Goal: Information Seeking & Learning: Find specific fact

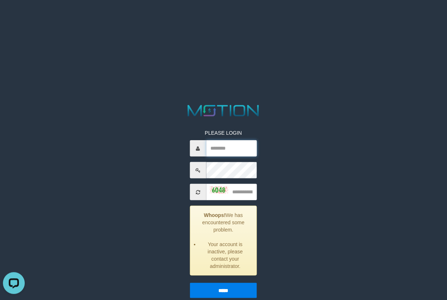
click at [241, 148] on input "text" at bounding box center [231, 149] width 51 height 16
type input "*********"
type input "****"
click at [190, 199] on input "*****" at bounding box center [223, 290] width 67 height 15
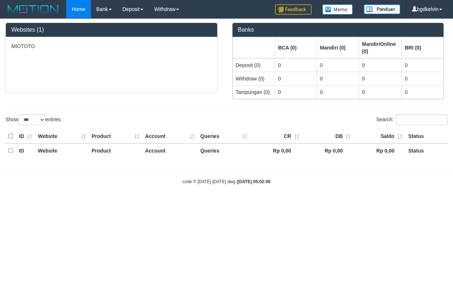
select select "***"
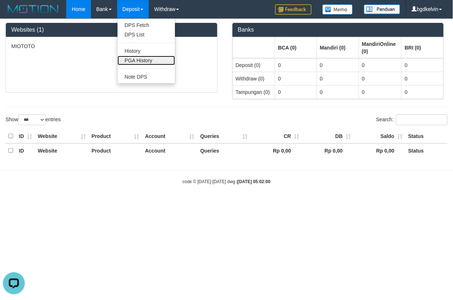
click at [143, 61] on link "PGA History" at bounding box center [147, 60] width 58 height 9
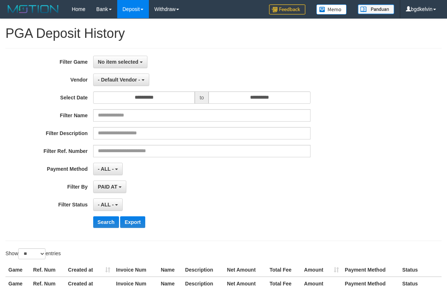
select select
select select "**"
click at [130, 57] on button "No item selected" at bounding box center [120, 62] width 54 height 12
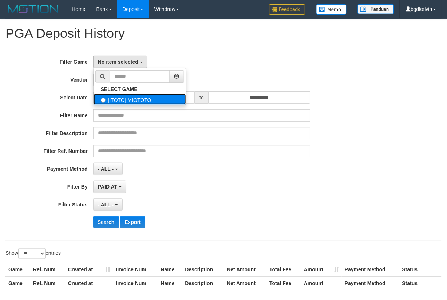
click at [128, 96] on label "[ITOTO] MIOTOTO" at bounding box center [140, 99] width 92 height 11
select select "****"
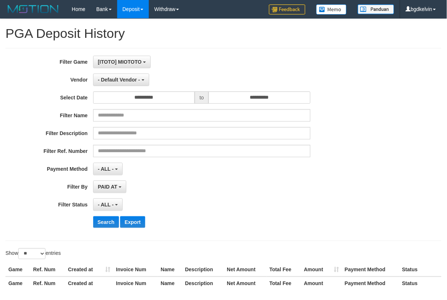
scroll to position [6, 0]
click at [131, 93] on input "**********" at bounding box center [144, 97] width 102 height 12
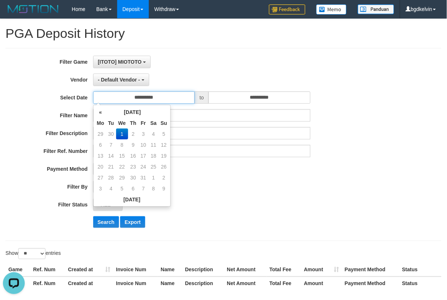
scroll to position [0, 0]
click at [111, 135] on td "30" at bounding box center [111, 134] width 10 height 11
type input "**********"
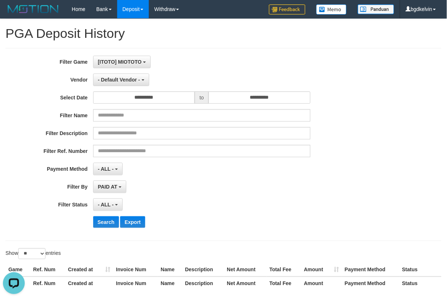
click at [192, 179] on div "**********" at bounding box center [186, 145] width 373 height 178
click at [241, 94] on input "**********" at bounding box center [260, 97] width 102 height 12
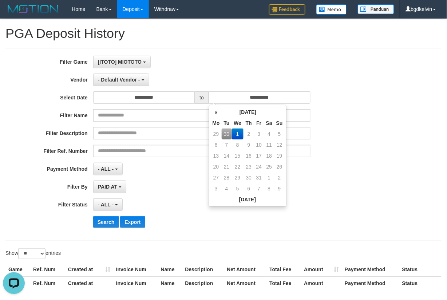
click at [227, 133] on td "30" at bounding box center [227, 134] width 10 height 11
type input "**********"
click at [190, 203] on div "- ALL - SELECT ALL - ALL - SELECT STATUS PENDING/UNPAID PAID CANCELED EXPIRED" at bounding box center [201, 204] width 217 height 12
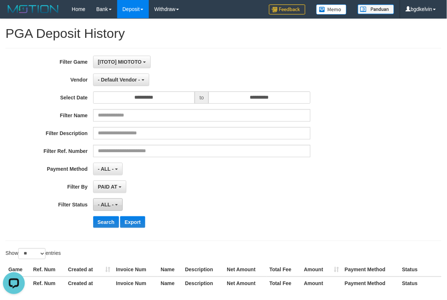
click at [107, 206] on span "- ALL -" at bounding box center [106, 205] width 16 height 6
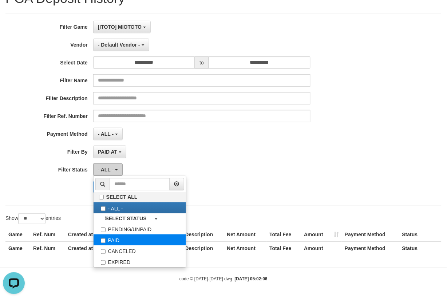
scroll to position [35, 0]
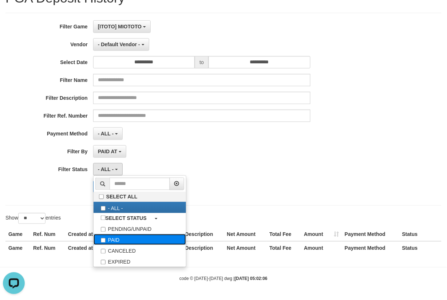
click at [129, 241] on label "PAID" at bounding box center [140, 239] width 92 height 11
select select "*"
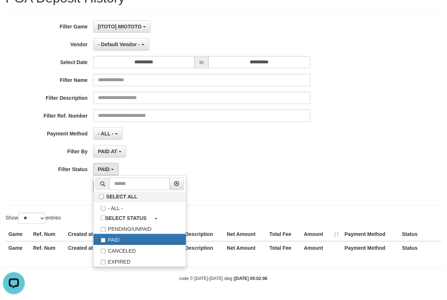
drag, startPoint x: 282, startPoint y: 168, endPoint x: 152, endPoint y: 182, distance: 130.4
click at [281, 168] on div "PAID SELECT ALL - ALL - SELECT STATUS PENDING/UNPAID PAID CANCELED EXPIRED" at bounding box center [201, 169] width 217 height 12
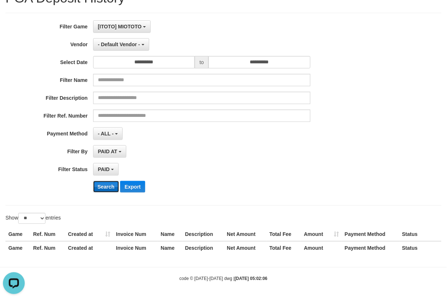
click at [93, 188] on button "Search" at bounding box center [106, 187] width 26 height 12
drag, startPoint x: 102, startPoint y: 137, endPoint x: 107, endPoint y: 147, distance: 11.4
click at [103, 137] on button "- ALL -" at bounding box center [107, 133] width 29 height 12
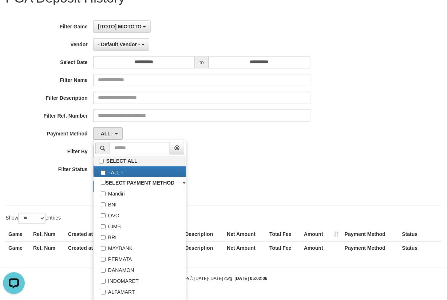
click at [248, 146] on div "PAID AT PAID AT CREATED AT" at bounding box center [201, 151] width 217 height 12
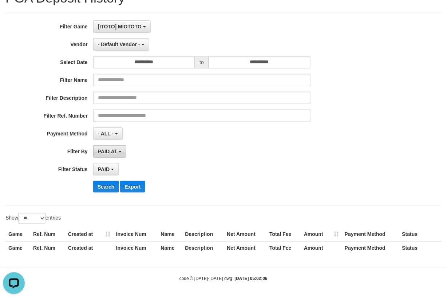
click at [103, 154] on span "PAID AT" at bounding box center [107, 152] width 19 height 6
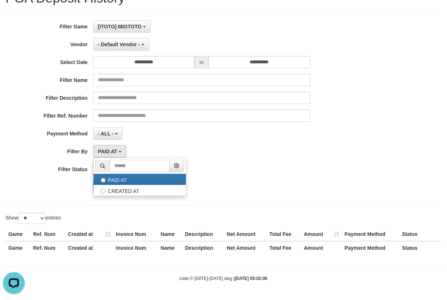
click at [196, 143] on div "**********" at bounding box center [186, 109] width 373 height 178
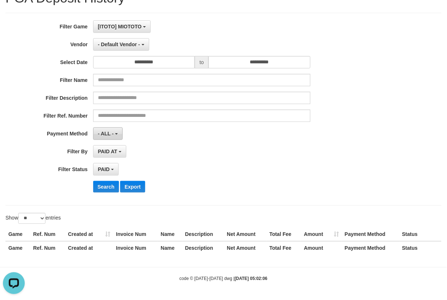
click at [99, 133] on span "- ALL -" at bounding box center [106, 134] width 16 height 6
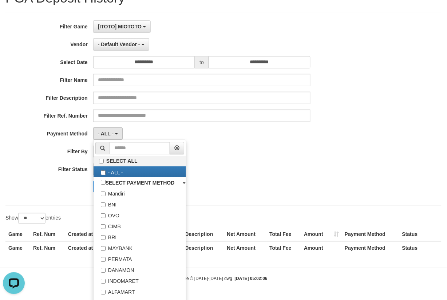
click at [256, 173] on div "PAID SELECT ALL - ALL - SELECT STATUS PENDING/UNPAID PAID CANCELED EXPIRED" at bounding box center [201, 169] width 217 height 12
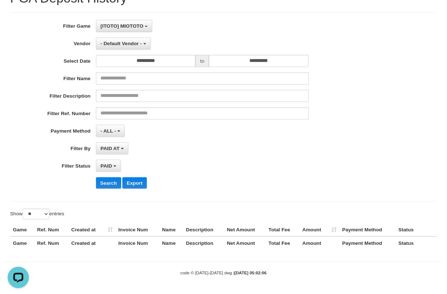
scroll to position [0, 0]
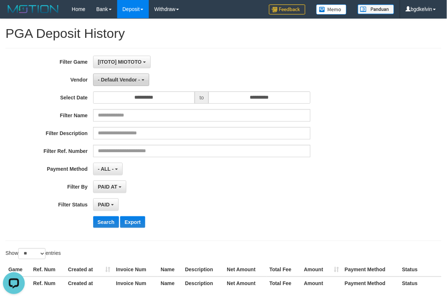
click at [138, 77] on span "- Default Vendor -" at bounding box center [119, 80] width 42 height 6
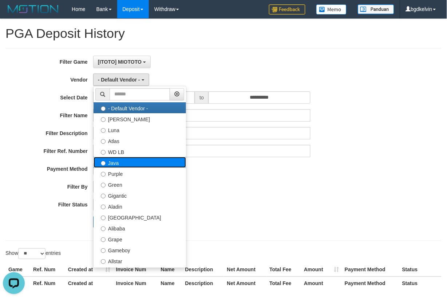
click at [127, 158] on label "Java" at bounding box center [140, 162] width 92 height 11
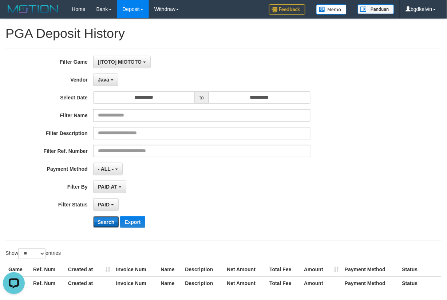
click at [110, 217] on button "Search" at bounding box center [106, 222] width 26 height 12
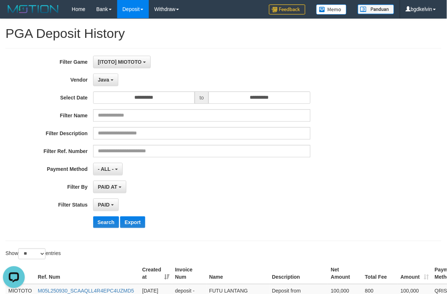
drag, startPoint x: 290, startPoint y: 190, endPoint x: 292, endPoint y: 186, distance: 4.9
click at [291, 192] on div "PAID AT PAID AT CREATED AT" at bounding box center [201, 187] width 217 height 12
click at [106, 227] on button "Search" at bounding box center [106, 222] width 26 height 12
click at [109, 224] on button "Search" at bounding box center [106, 222] width 26 height 12
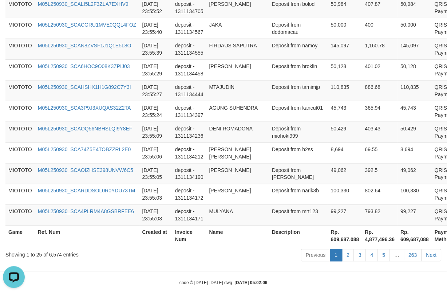
scroll to position [589, 0]
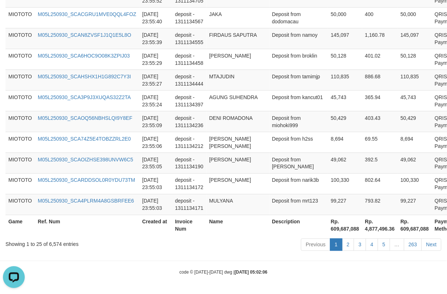
click at [398, 230] on th "Rp. 609,687,088" at bounding box center [415, 225] width 34 height 21
copy th "609,687,088"
click at [57, 245] on div "Showing 1 to 25 of 6,574 entries" at bounding box center [93, 243] width 176 height 10
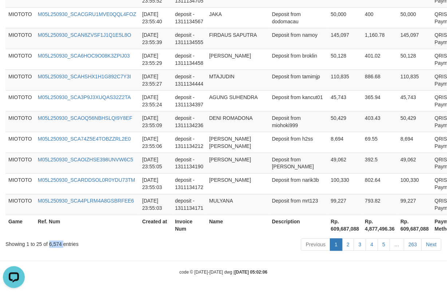
copy div "6,574"
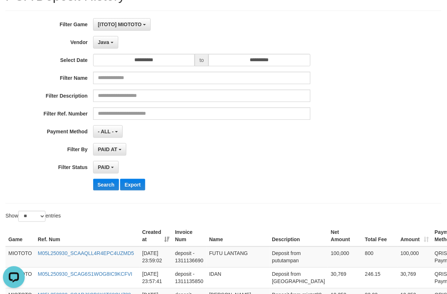
scroll to position [0, 0]
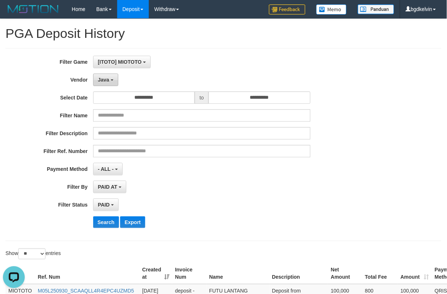
click at [116, 84] on button "Java" at bounding box center [105, 80] width 25 height 12
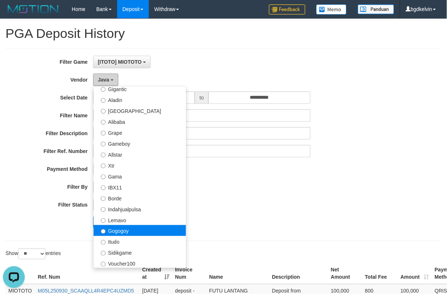
scroll to position [121, 0]
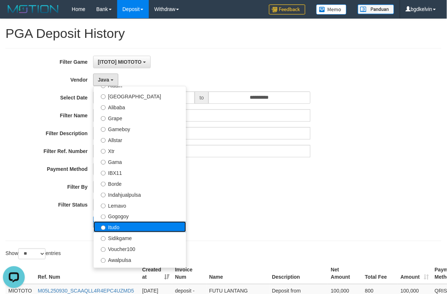
click at [132, 227] on label "Itudo" at bounding box center [140, 226] width 92 height 11
select select "**********"
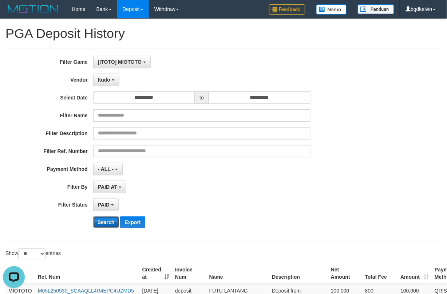
click at [117, 220] on button "Search" at bounding box center [106, 222] width 26 height 12
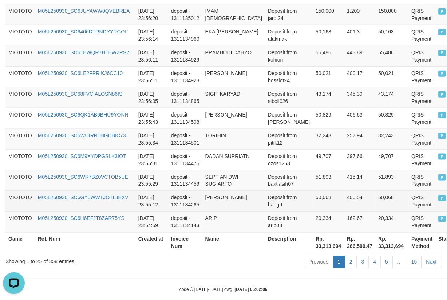
scroll to position [590, 0]
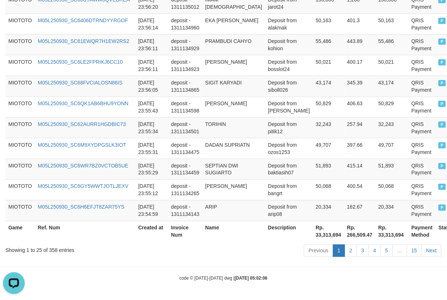
click at [376, 236] on th "Rp. 33,313,694" at bounding box center [392, 231] width 33 height 21
copy th "33,313,694"
click at [56, 248] on div "Showing 1 to 25 of 358 entries" at bounding box center [93, 249] width 176 height 10
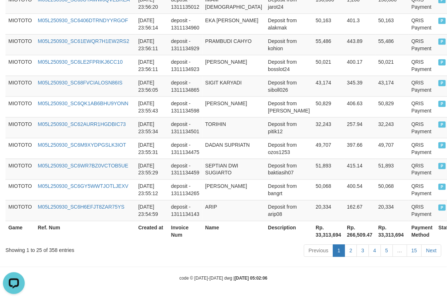
click at [53, 249] on div "Showing 1 to 25 of 358 entries" at bounding box center [93, 249] width 176 height 10
copy div "358"
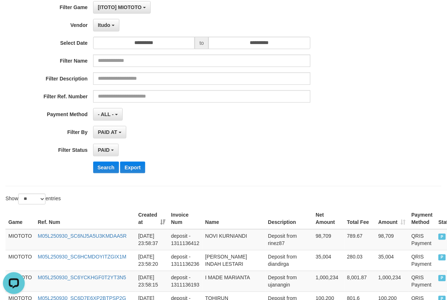
scroll to position [0, 0]
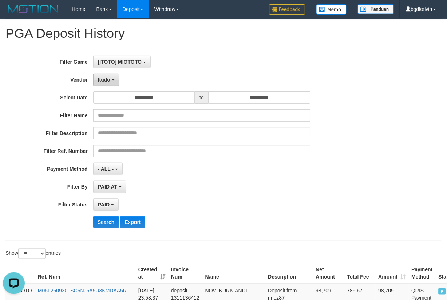
click at [114, 83] on button "Itudo" at bounding box center [106, 80] width 26 height 12
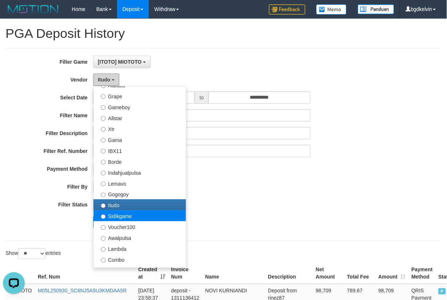
scroll to position [162, 0]
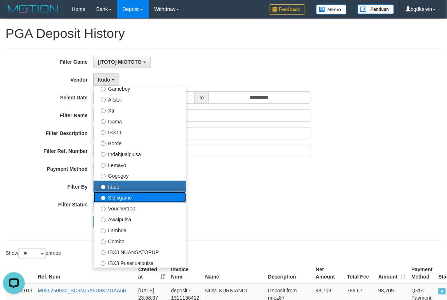
click at [141, 198] on label "Sidikgame" at bounding box center [140, 197] width 92 height 11
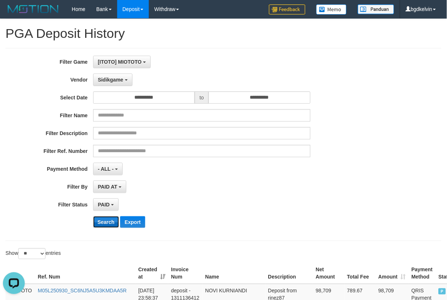
click at [105, 221] on button "Search" at bounding box center [106, 222] width 26 height 12
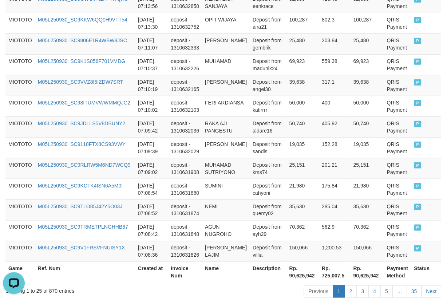
scroll to position [583, 0]
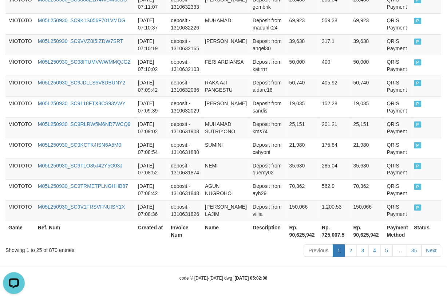
click at [365, 232] on th "Rp. 90,625,942" at bounding box center [368, 231] width 34 height 21
copy th "90,625,942"
click at [50, 247] on div "Showing 1 to 25 of 870 entries" at bounding box center [93, 249] width 176 height 10
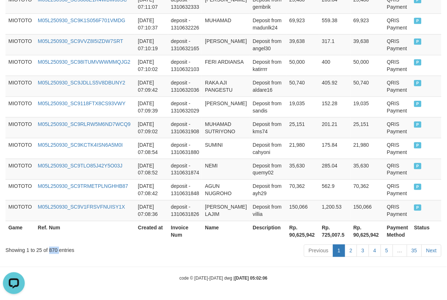
copy div "870"
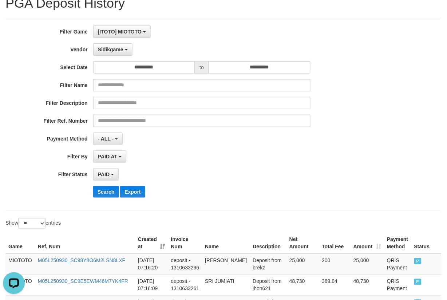
scroll to position [0, 0]
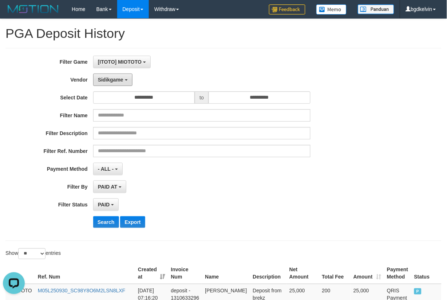
drag, startPoint x: 114, startPoint y: 78, endPoint x: 140, endPoint y: 147, distance: 73.7
click at [114, 78] on span "Sidikgame" at bounding box center [110, 80] width 25 height 6
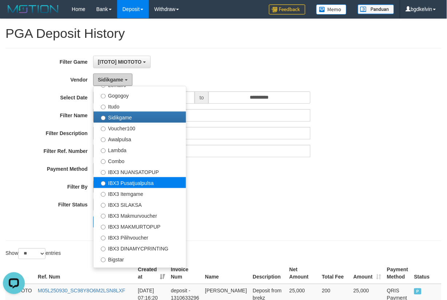
scroll to position [243, 0]
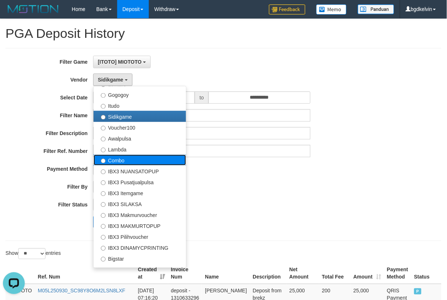
click at [135, 159] on label "Combo" at bounding box center [140, 160] width 92 height 11
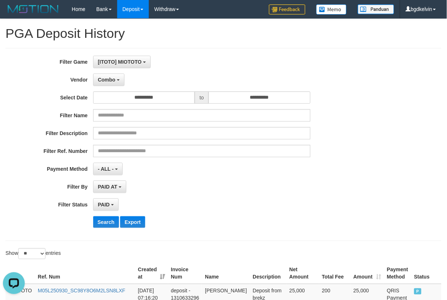
click at [105, 230] on div "**********" at bounding box center [186, 145] width 373 height 178
drag, startPoint x: 107, startPoint y: 224, endPoint x: 135, endPoint y: 226, distance: 28.5
click at [107, 224] on button "Search" at bounding box center [106, 222] width 26 height 12
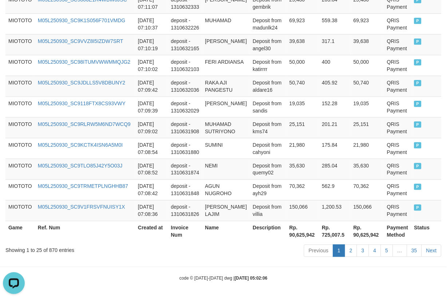
scroll to position [699, 0]
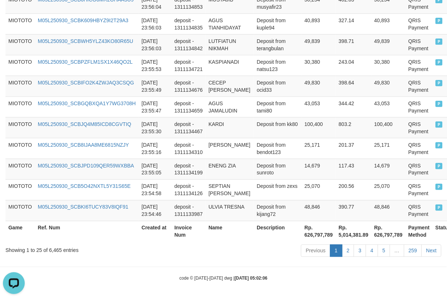
click at [372, 237] on th "Rp. 626,797,789" at bounding box center [389, 231] width 34 height 21
copy th "626,797,789"
click at [57, 250] on div "Showing 1 to 25 of 6,465 entries" at bounding box center [93, 249] width 176 height 10
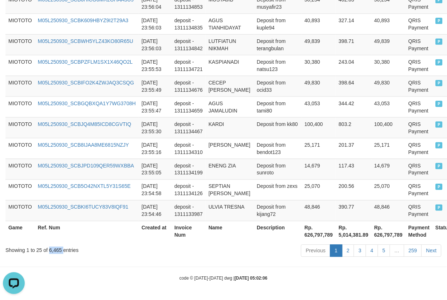
copy div "6,465"
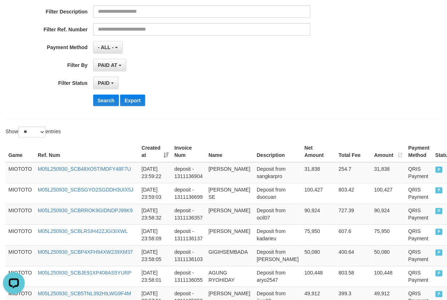
scroll to position [11, 0]
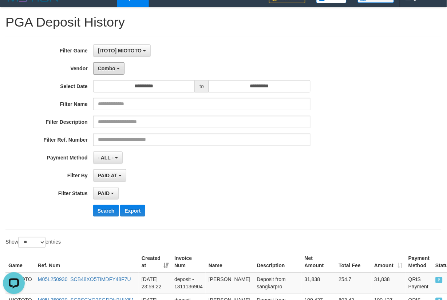
drag, startPoint x: 114, startPoint y: 70, endPoint x: 124, endPoint y: 86, distance: 18.4
click at [114, 70] on span "Combo" at bounding box center [106, 69] width 17 height 6
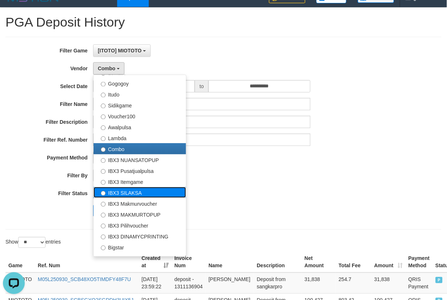
click at [145, 190] on label "IBX3 SILAKSA" at bounding box center [140, 192] width 92 height 11
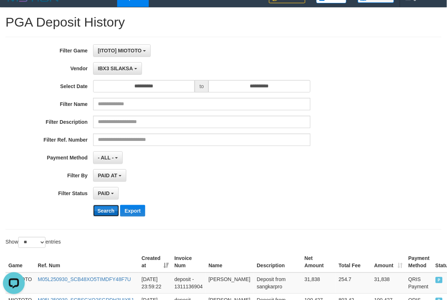
click at [110, 215] on button "Search" at bounding box center [106, 211] width 26 height 12
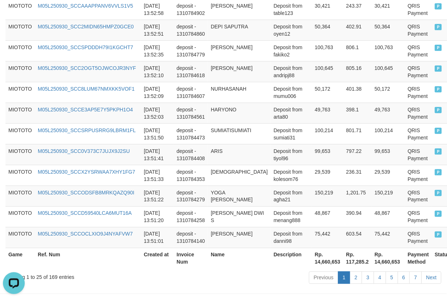
scroll to position [583, 0]
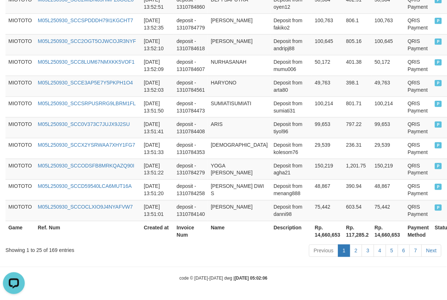
click at [372, 235] on th "Rp. 14,660,653" at bounding box center [388, 231] width 33 height 21
copy th "14,660,653"
click at [56, 249] on div "Showing 1 to 25 of 169 entries" at bounding box center [93, 249] width 176 height 10
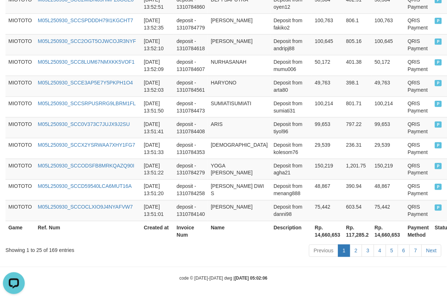
click at [52, 249] on div "Showing 1 to 25 of 169 entries" at bounding box center [93, 249] width 176 height 10
copy div "169"
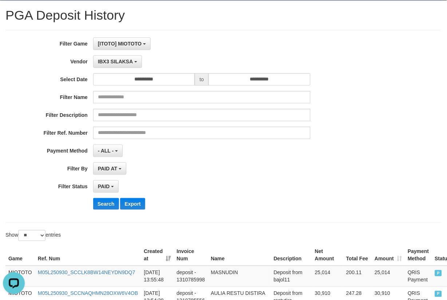
scroll to position [0, 0]
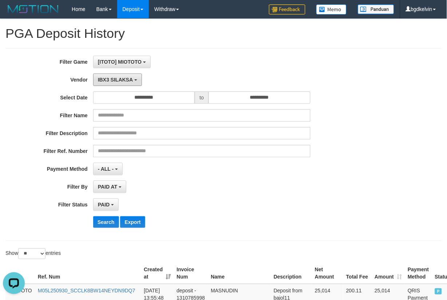
click at [133, 85] on button "IBX3 SILAKSA" at bounding box center [117, 80] width 49 height 12
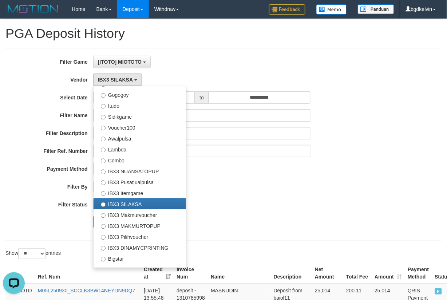
click at [305, 204] on div "PAID SELECT ALL - ALL - SELECT STATUS PENDING/UNPAID PAID CANCELED EXPIRED" at bounding box center [201, 204] width 217 height 12
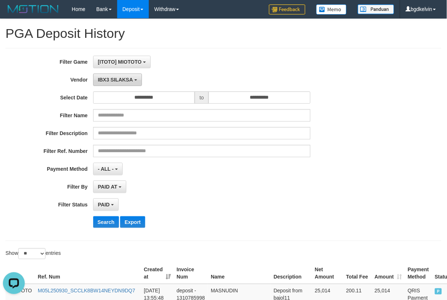
click at [131, 81] on span "IBX3 SILAKSA" at bounding box center [115, 80] width 35 height 6
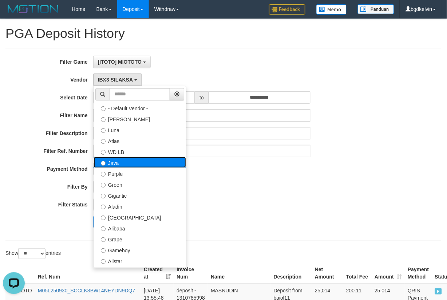
click at [137, 165] on label "Java" at bounding box center [140, 162] width 92 height 11
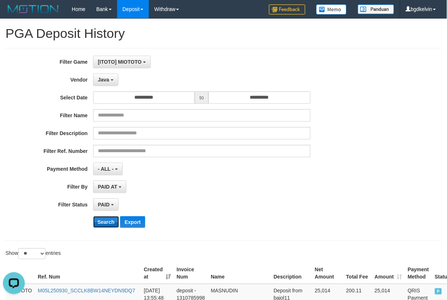
click at [110, 223] on button "Search" at bounding box center [106, 222] width 26 height 12
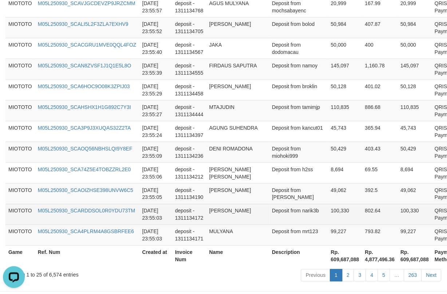
scroll to position [589, 0]
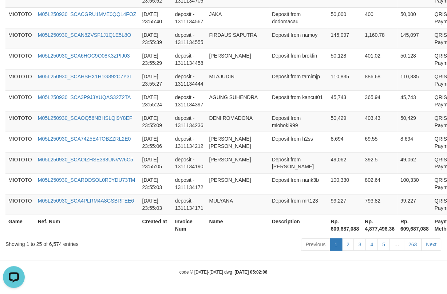
click at [57, 244] on div "Showing 1 to 25 of 6,574 entries" at bounding box center [93, 243] width 176 height 10
click at [398, 225] on th "Rp. 609,687,088" at bounding box center [415, 225] width 34 height 21
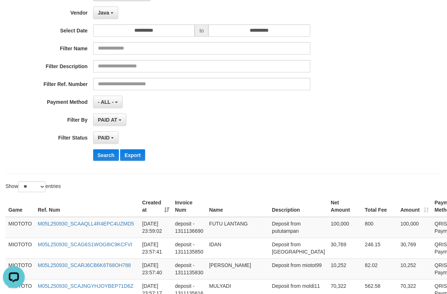
scroll to position [0, 0]
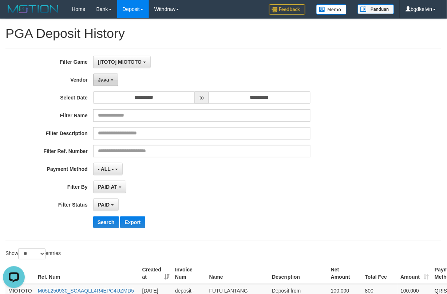
click at [103, 79] on span "Java" at bounding box center [103, 80] width 11 height 6
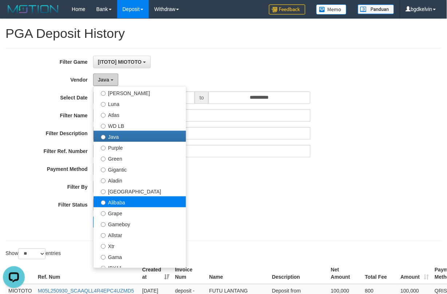
scroll to position [40, 0]
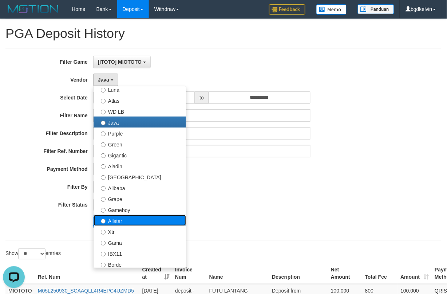
click at [129, 221] on label "Allstar" at bounding box center [140, 220] width 92 height 11
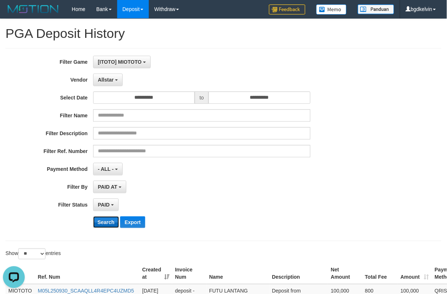
click at [113, 227] on button "Search" at bounding box center [106, 222] width 26 height 12
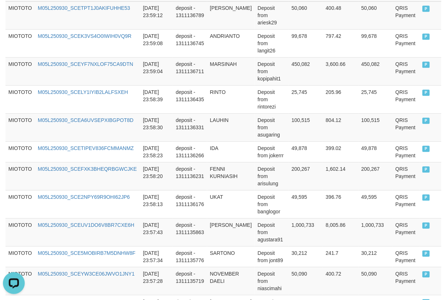
scroll to position [583, 0]
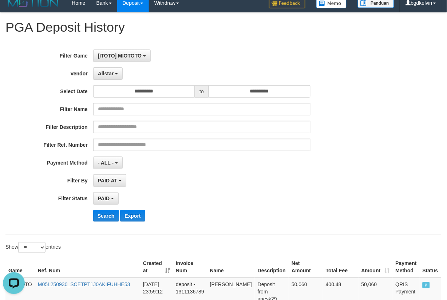
scroll to position [0, 0]
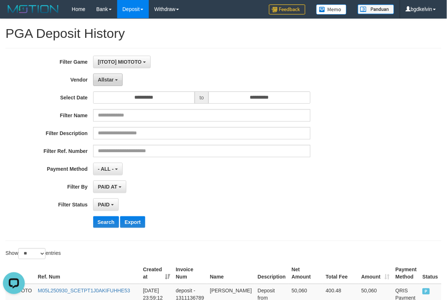
click at [109, 80] on span "Allstar" at bounding box center [106, 80] width 16 height 6
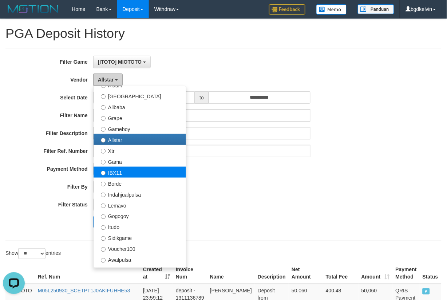
scroll to position [162, 0]
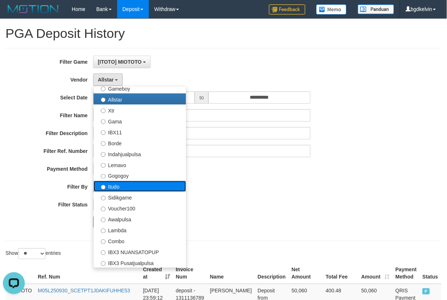
click at [138, 184] on label "Itudo" at bounding box center [140, 186] width 92 height 11
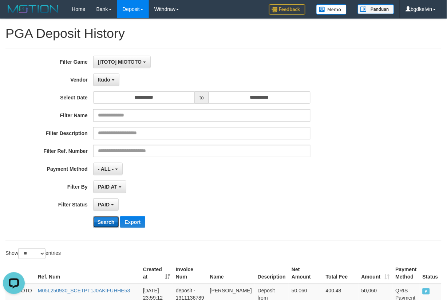
click at [112, 223] on button "Search" at bounding box center [106, 222] width 26 height 12
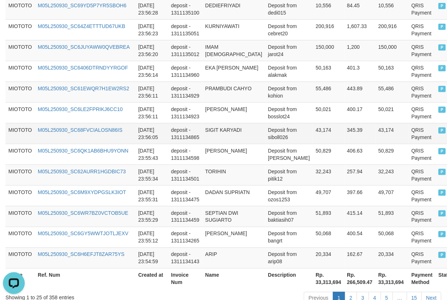
scroll to position [590, 0]
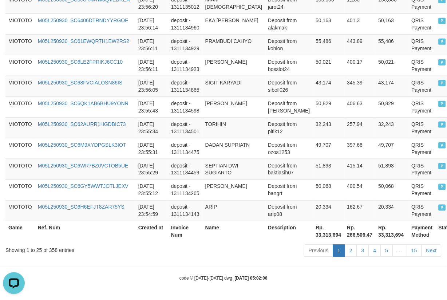
click at [376, 237] on th "Rp. 33,313,694" at bounding box center [392, 231] width 33 height 21
click at [54, 250] on div "Showing 1 to 25 of 358 entries" at bounding box center [93, 249] width 176 height 10
drag, startPoint x: 54, startPoint y: 250, endPoint x: 72, endPoint y: 247, distance: 18.2
click at [54, 250] on div "Showing 1 to 25 of 358 entries" at bounding box center [93, 249] width 176 height 10
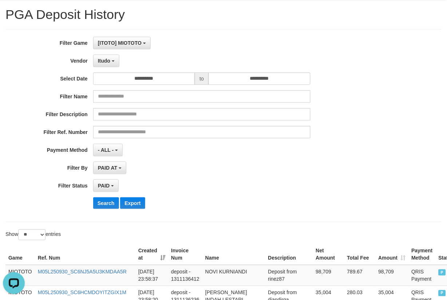
scroll to position [0, 0]
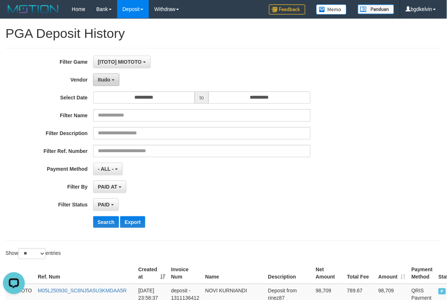
click at [109, 82] on button "Itudo" at bounding box center [106, 80] width 26 height 12
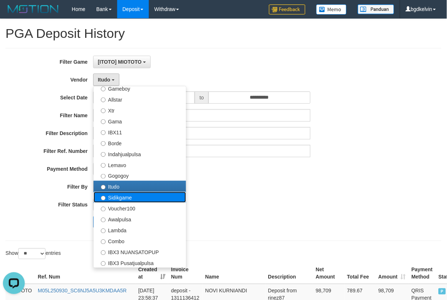
click at [139, 194] on label "Sidikgame" at bounding box center [140, 197] width 92 height 11
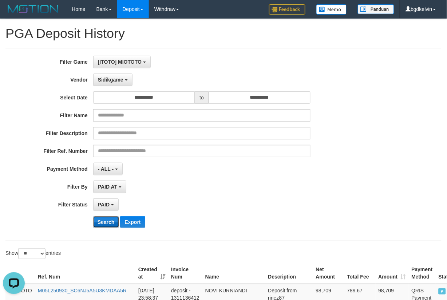
click at [113, 222] on button "Search" at bounding box center [106, 222] width 26 height 12
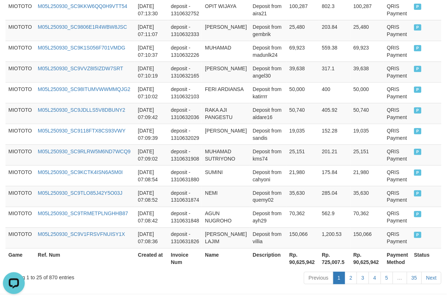
scroll to position [583, 0]
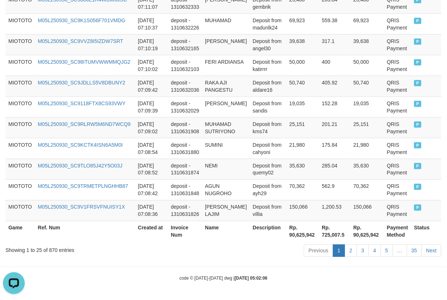
click at [362, 235] on th "Rp. 90,625,942" at bounding box center [368, 231] width 34 height 21
click at [48, 249] on div "Showing 1 to 25 of 870 entries" at bounding box center [93, 249] width 176 height 10
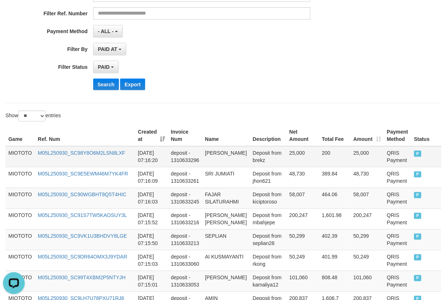
scroll to position [0, 0]
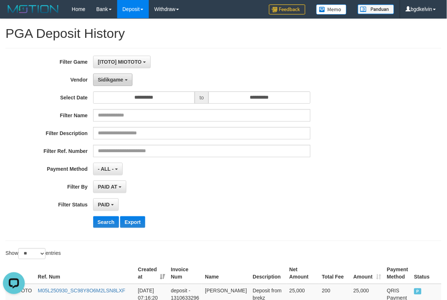
click at [118, 78] on span "Sidikgame" at bounding box center [110, 80] width 25 height 6
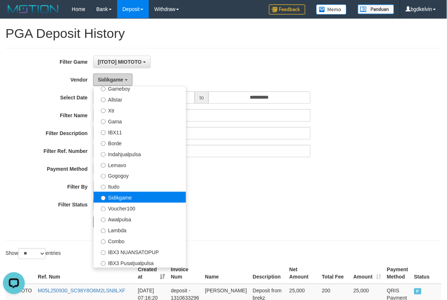
scroll to position [202, 0]
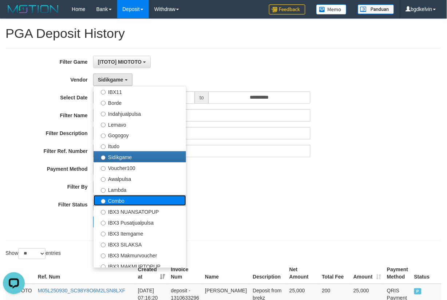
click at [132, 199] on label "Combo" at bounding box center [140, 200] width 92 height 11
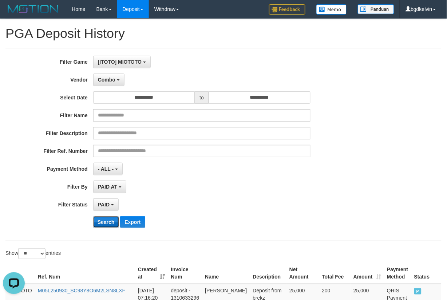
click at [106, 226] on button "Search" at bounding box center [106, 222] width 26 height 12
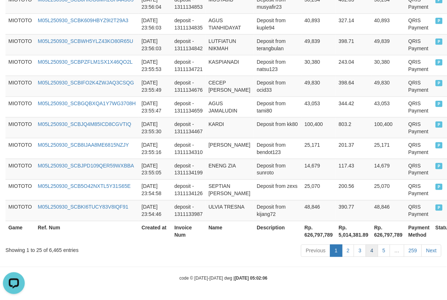
scroll to position [699, 0]
click at [375, 235] on th "Rp. 626,797,789" at bounding box center [389, 231] width 34 height 21
click at [57, 249] on div "Showing 1 to 25 of 6,465 entries" at bounding box center [93, 249] width 176 height 10
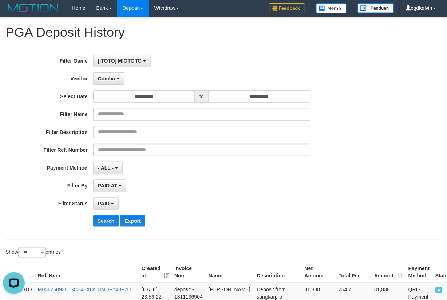
scroll to position [0, 0]
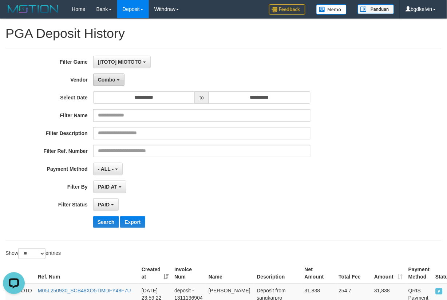
click at [114, 81] on span "Combo" at bounding box center [106, 80] width 17 height 6
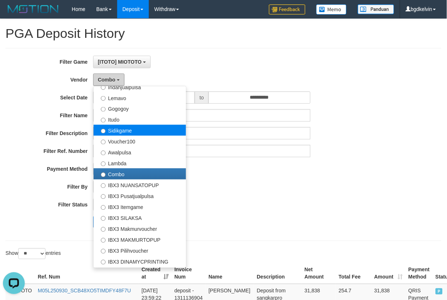
scroll to position [271, 0]
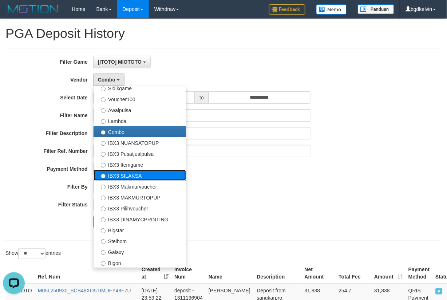
click at [139, 175] on label "IBX3 SILAKSA" at bounding box center [140, 175] width 92 height 11
select select "**********"
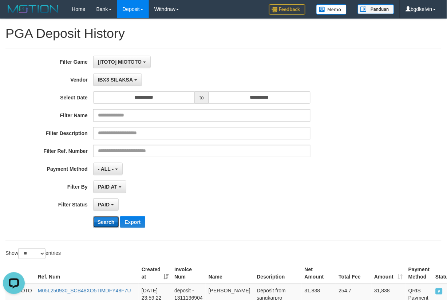
click at [107, 219] on button "Search" at bounding box center [106, 222] width 26 height 12
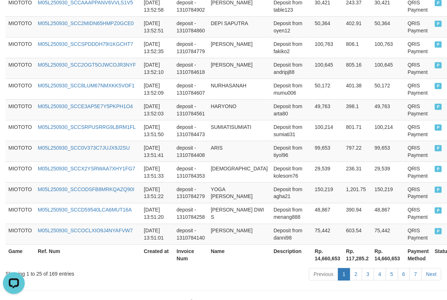
scroll to position [583, 0]
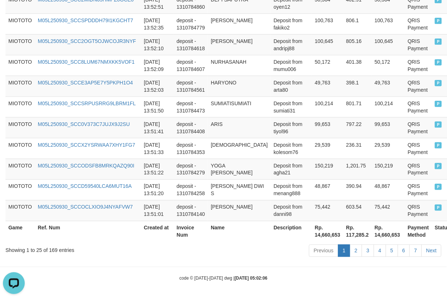
click at [372, 237] on th "Rp. 14,660,653" at bounding box center [388, 231] width 33 height 21
click at [54, 248] on div "Showing 1 to 25 of 169 entries" at bounding box center [93, 249] width 176 height 10
drag, startPoint x: 325, startPoint y: 84, endPoint x: 365, endPoint y: 50, distance: 52.7
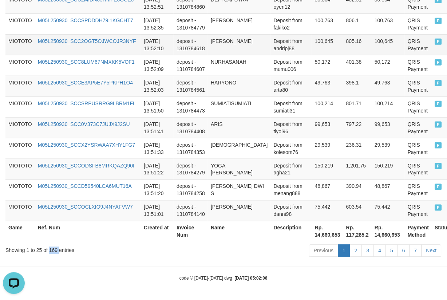
click at [325, 84] on td "49,763" at bounding box center [327, 86] width 31 height 21
